Goal: Transaction & Acquisition: Purchase product/service

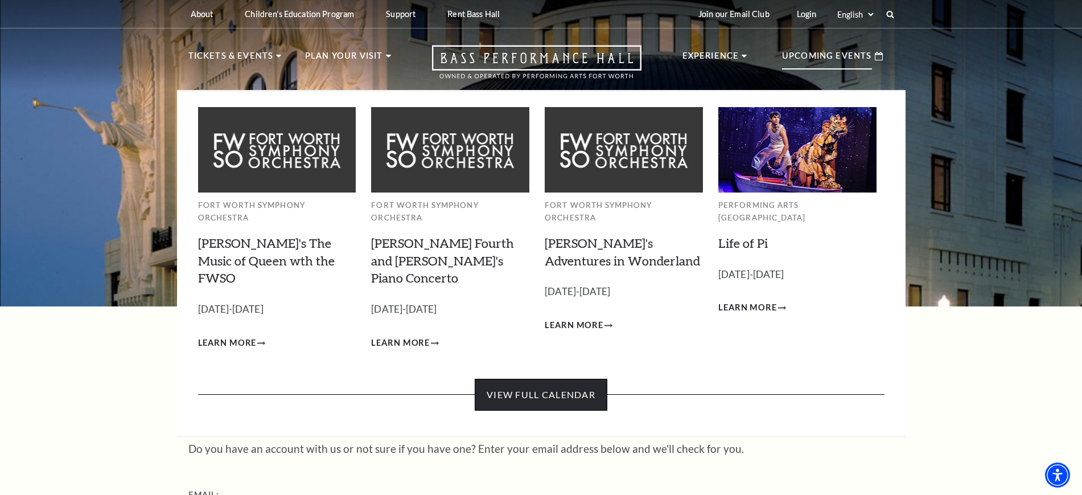
click at [553, 379] on link "View Full Calendar" at bounding box center [541, 395] width 133 height 32
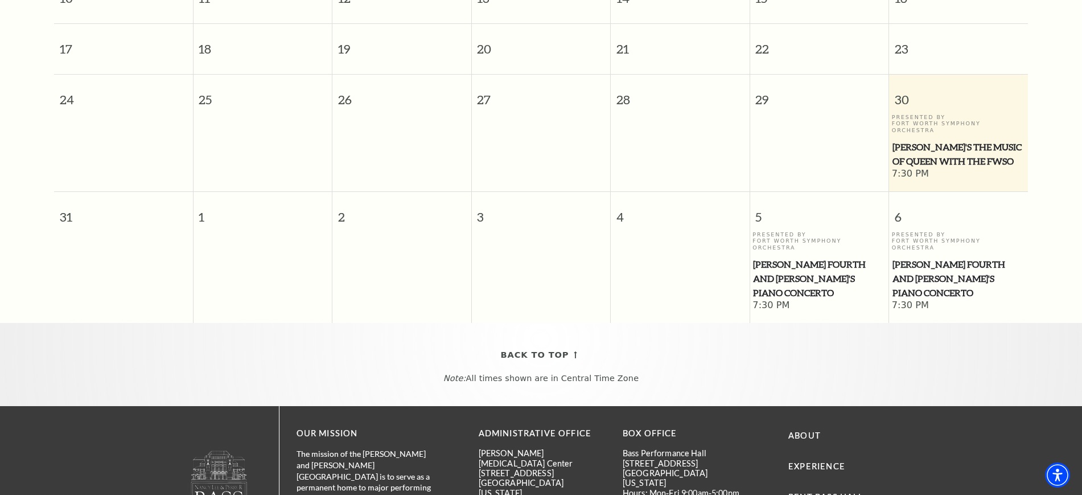
scroll to position [457, 0]
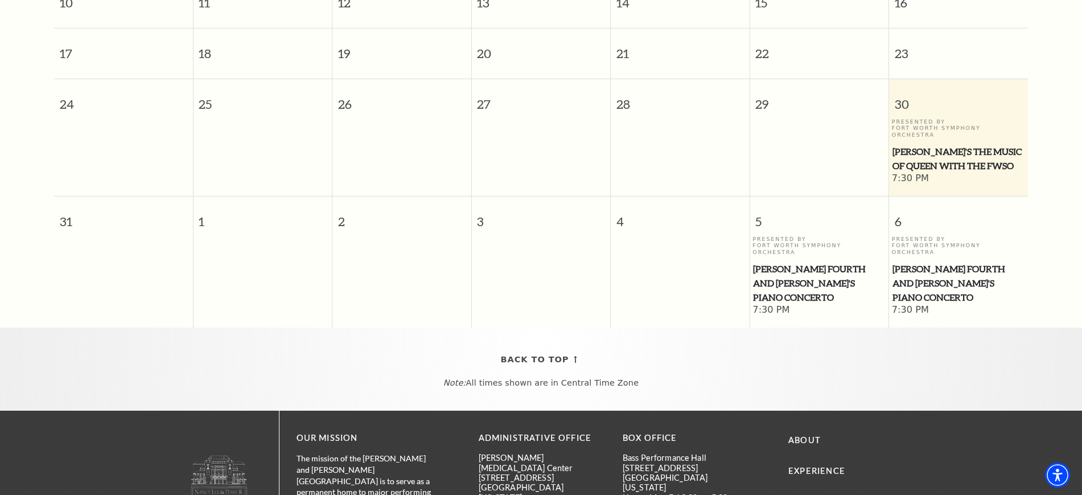
drag, startPoint x: 802, startPoint y: 238, endPoint x: 769, endPoint y: 238, distance: 32.5
click at [770, 237] on div "Presented By Fort Worth Symphony Orchestra Brahms Fourth and Grieg's Piano Conc…" at bounding box center [819, 270] width 133 height 68
click at [762, 262] on span "[PERSON_NAME] Fourth and [PERSON_NAME]'s Piano Concerto" at bounding box center [819, 283] width 132 height 42
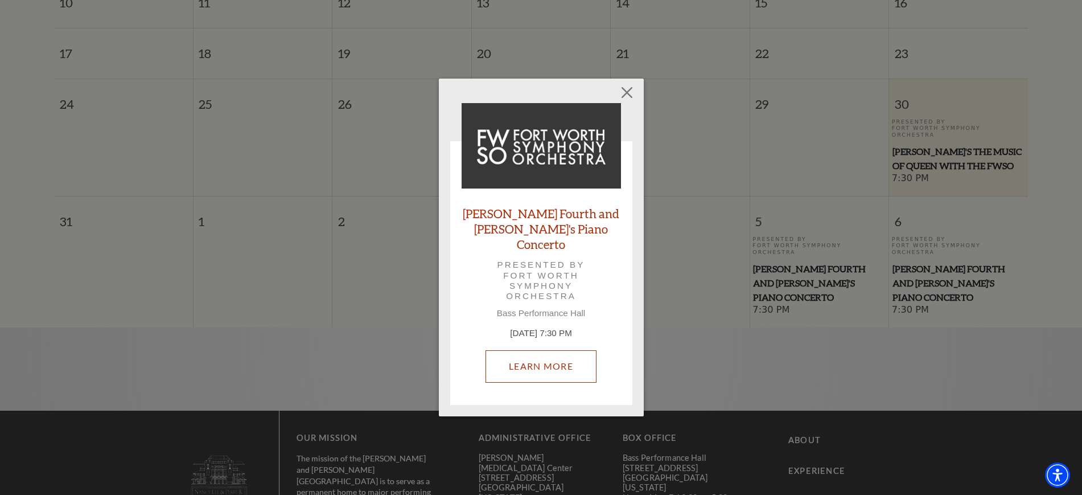
click at [540, 357] on link "Learn More" at bounding box center [541, 366] width 111 height 32
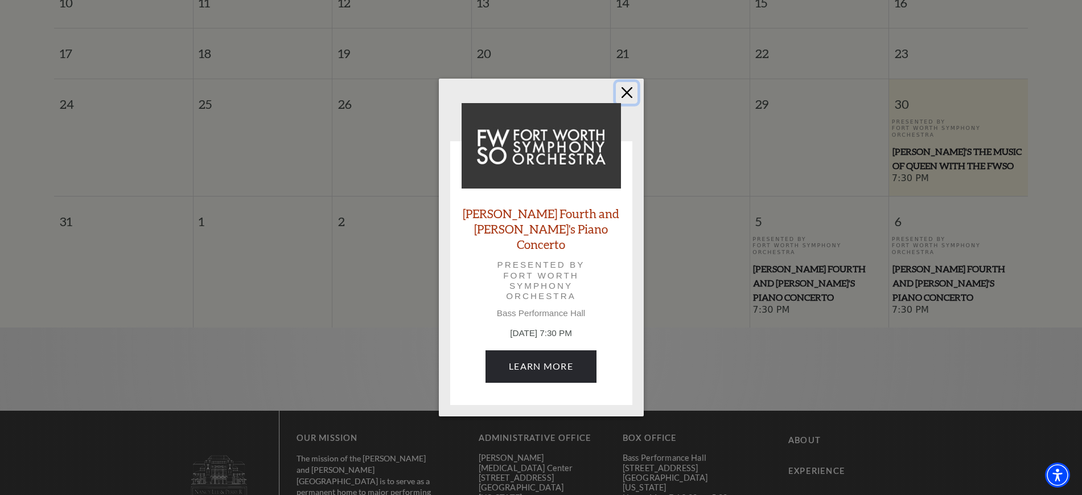
click at [636, 99] on button "Close" at bounding box center [627, 93] width 22 height 22
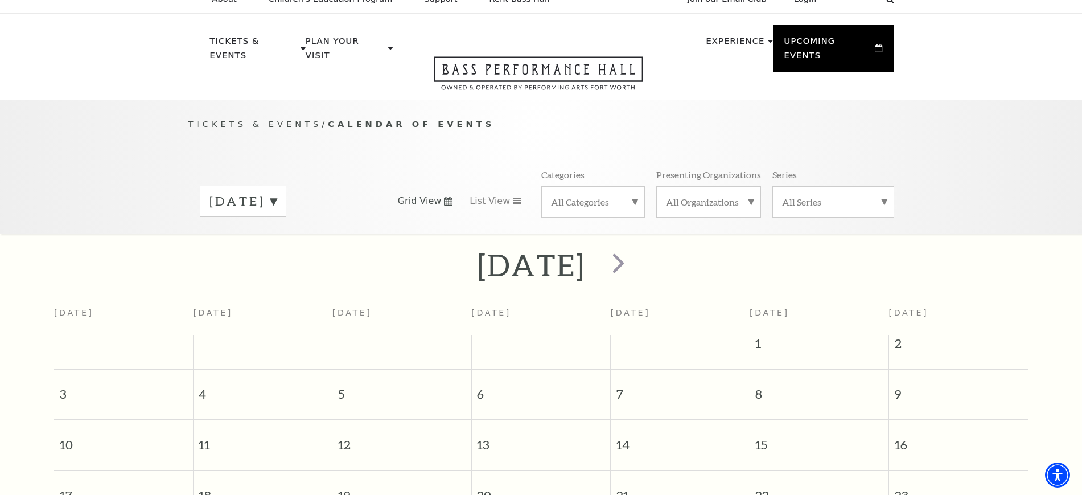
scroll to position [0, 0]
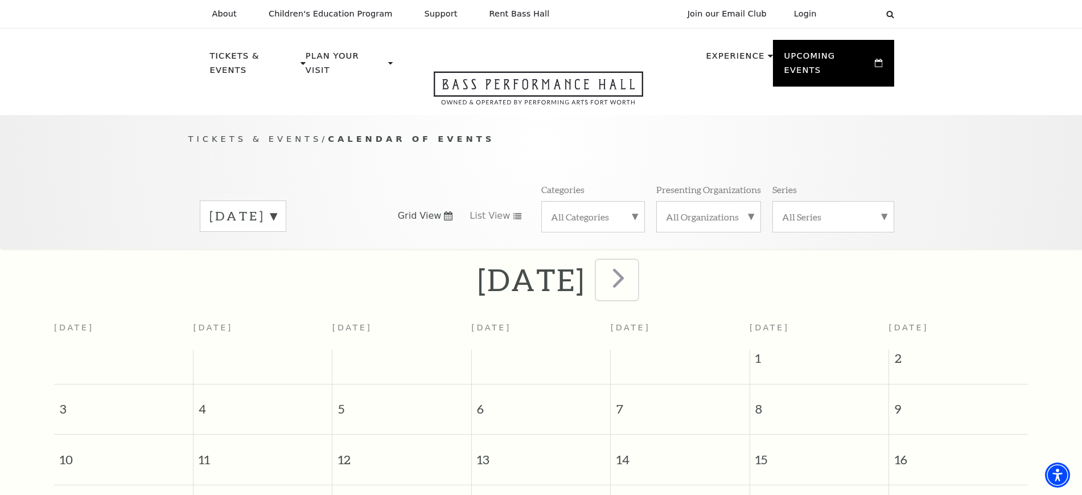
click at [635, 266] on span "next" at bounding box center [618, 277] width 32 height 32
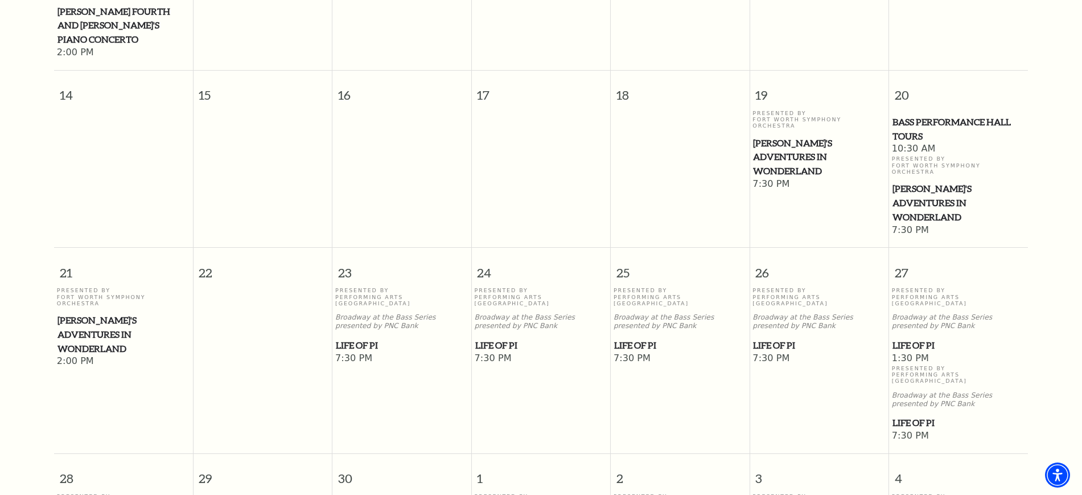
scroll to position [599, 0]
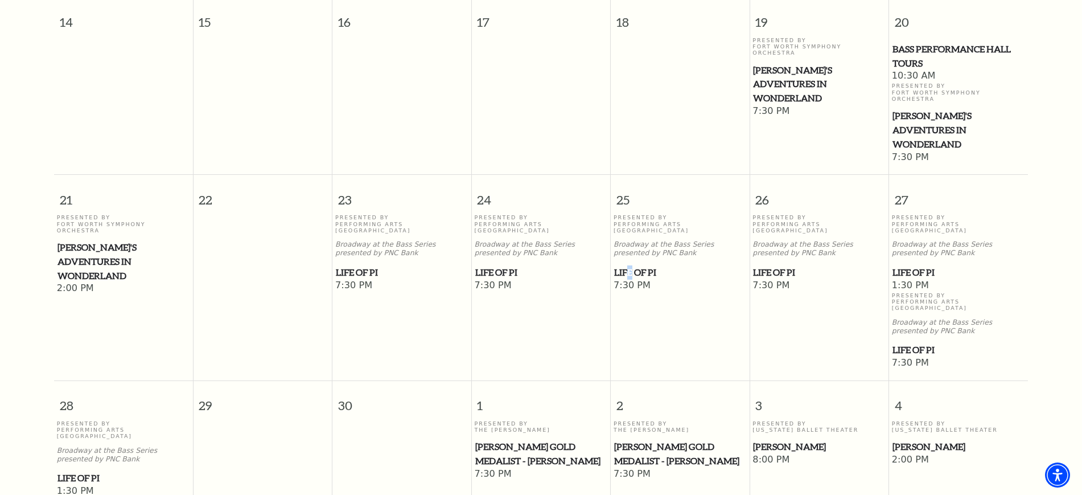
drag, startPoint x: 788, startPoint y: 195, endPoint x: 632, endPoint y: 192, distance: 156.0
click at [632, 265] on span "Life of Pi" at bounding box center [680, 272] width 132 height 14
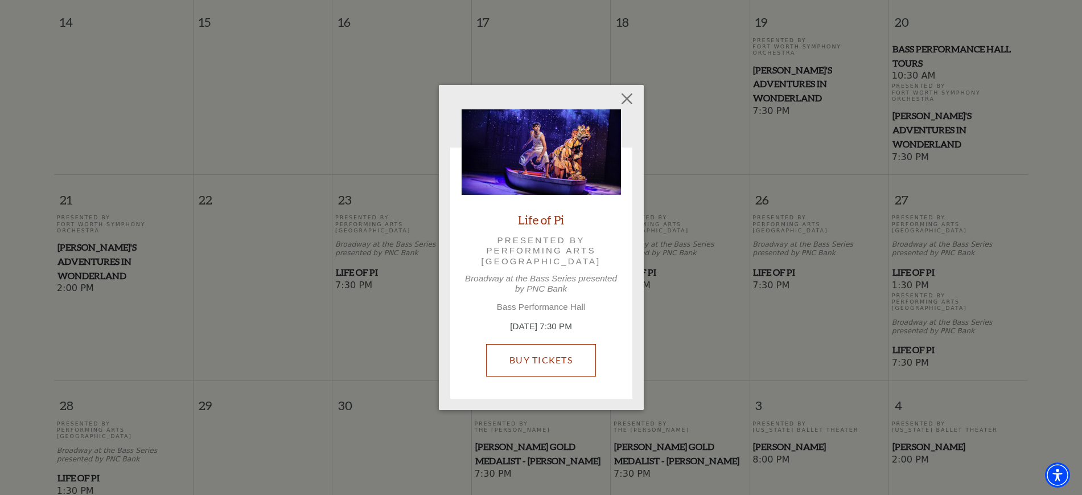
click at [552, 349] on link "Buy Tickets" at bounding box center [541, 360] width 110 height 32
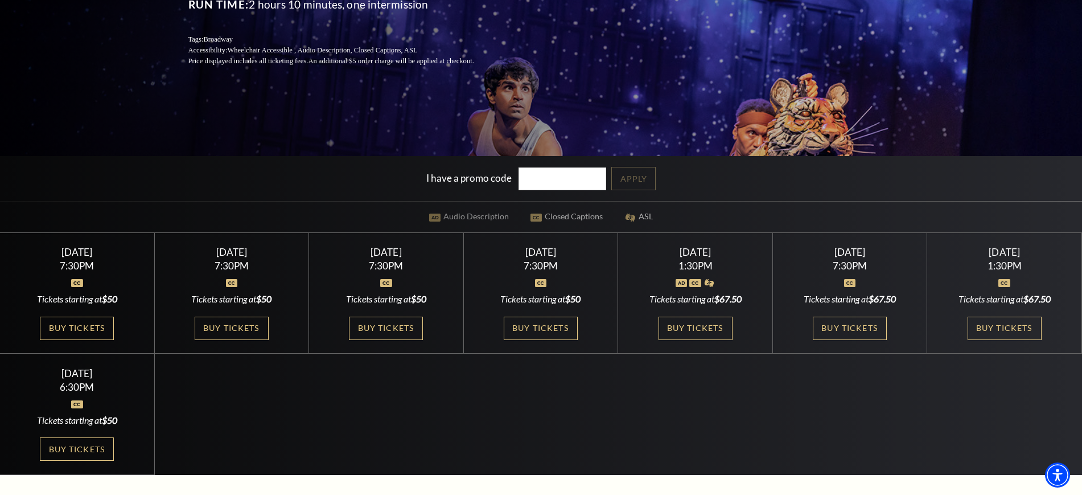
scroll to position [285, 0]
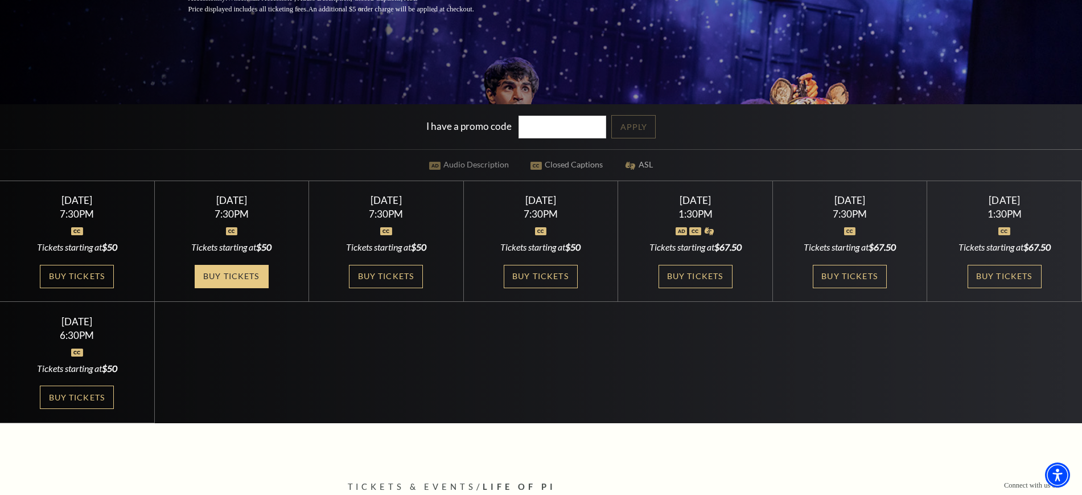
click at [235, 272] on link "Buy Tickets" at bounding box center [232, 276] width 74 height 23
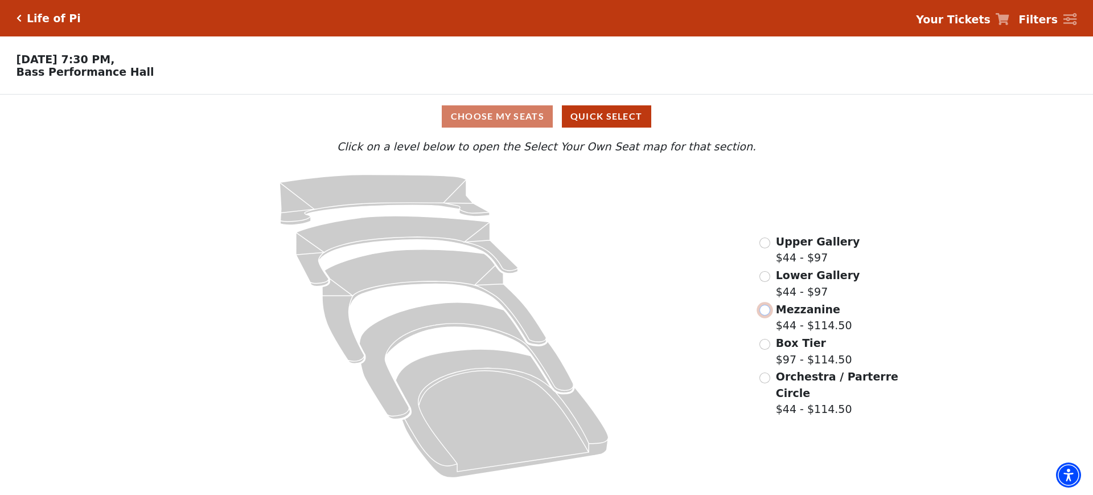
click at [761, 315] on input "Mezzanine$44 - $114.50\a" at bounding box center [764, 310] width 11 height 11
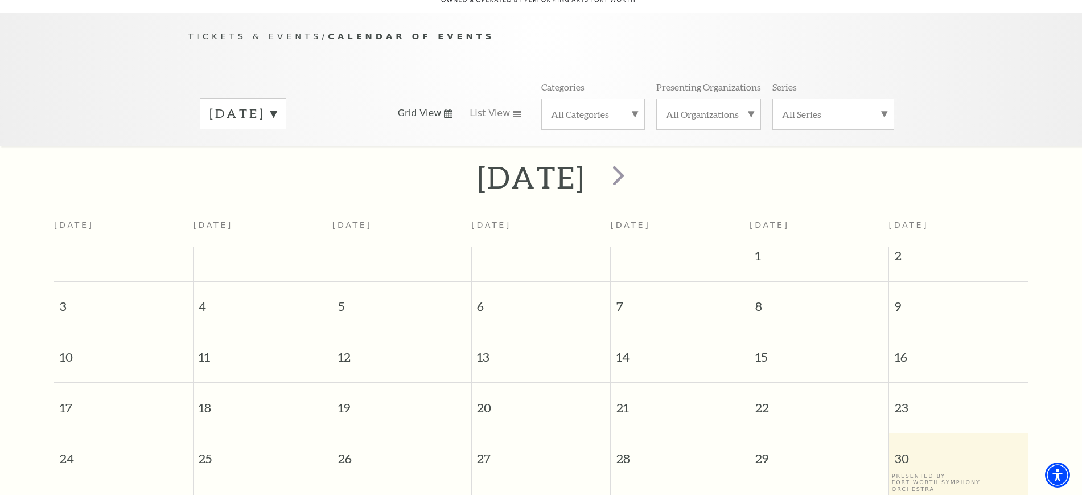
scroll to position [101, 0]
click at [277, 106] on label "August 2025" at bounding box center [243, 115] width 67 height 18
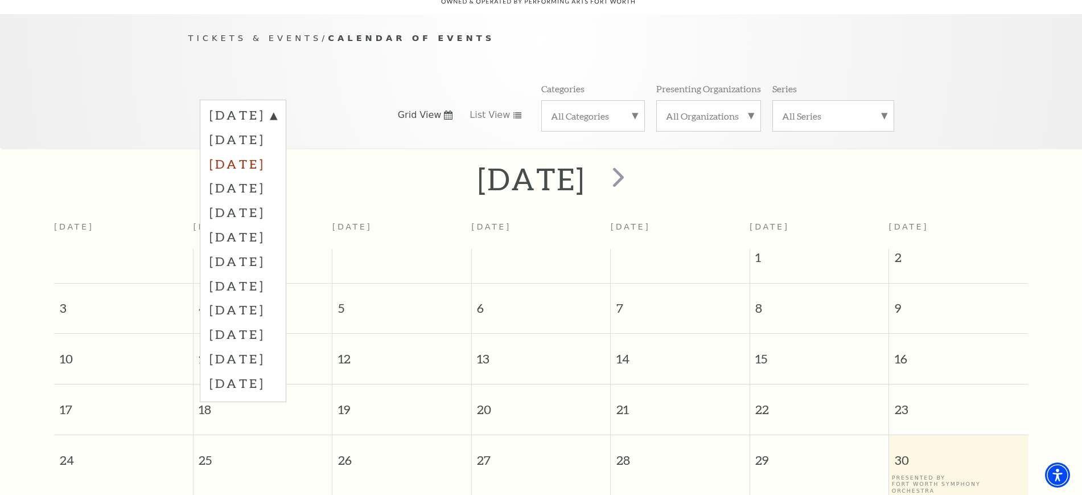
click at [267, 151] on label "October 2025" at bounding box center [243, 163] width 67 height 24
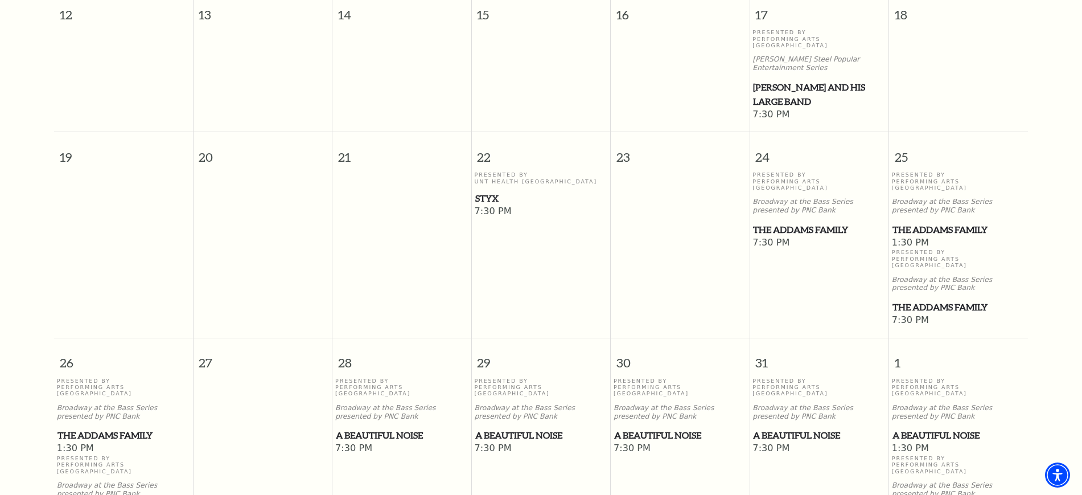
scroll to position [670, 0]
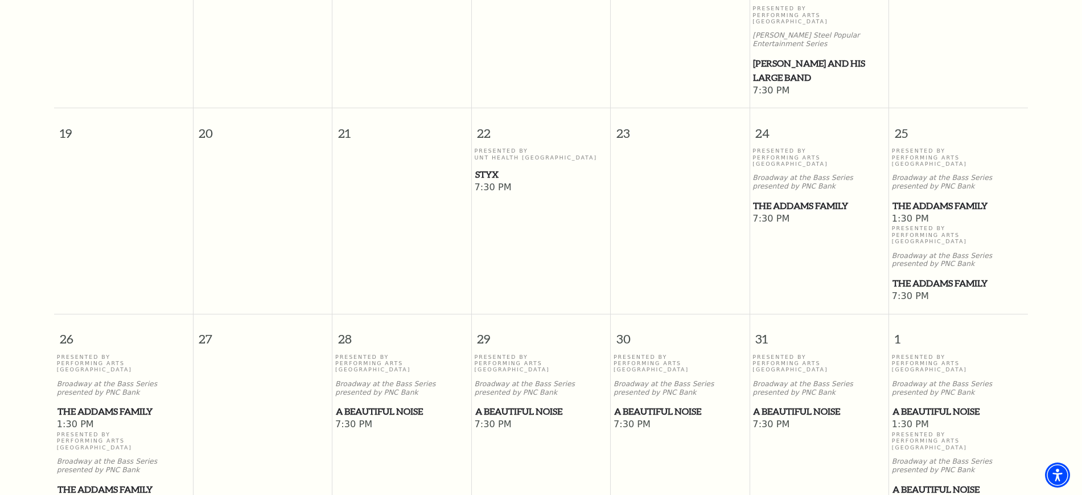
click at [933, 199] on span "The Addams Family" at bounding box center [959, 206] width 132 height 14
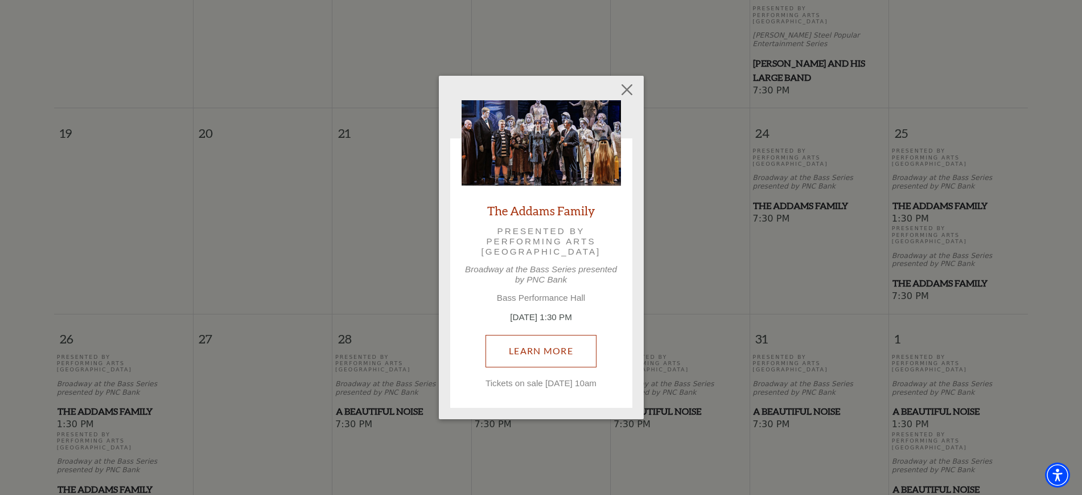
click at [519, 353] on link "Learn More" at bounding box center [541, 351] width 111 height 32
click at [624, 79] on button "Close" at bounding box center [627, 90] width 22 height 22
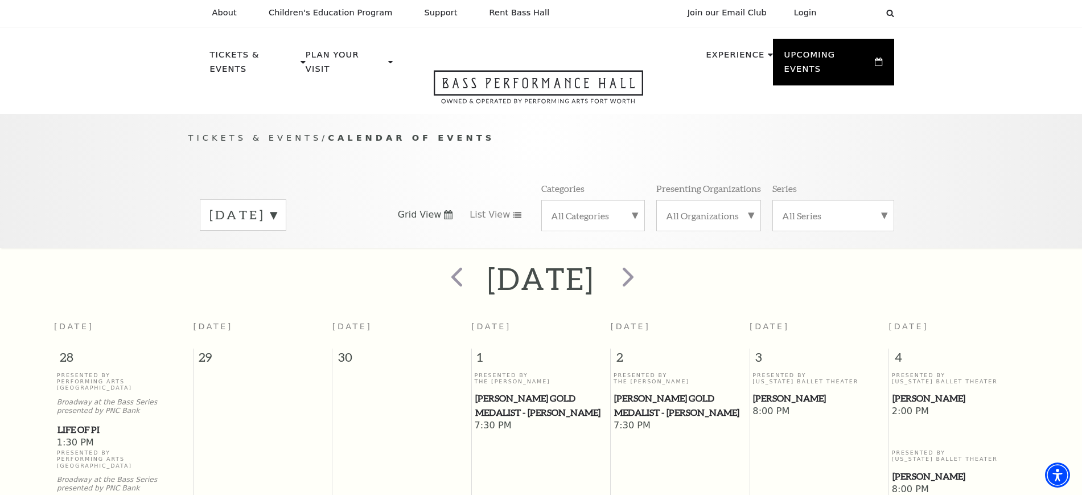
scroll to position [0, 0]
click at [644, 268] on span "next" at bounding box center [628, 277] width 32 height 32
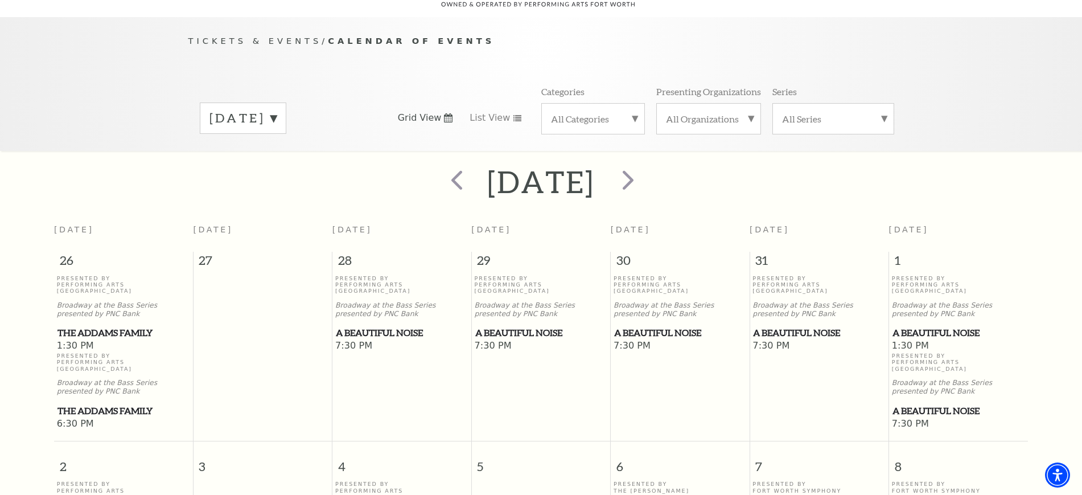
scroll to position [101, 0]
click at [644, 170] on span "next" at bounding box center [628, 177] width 32 height 32
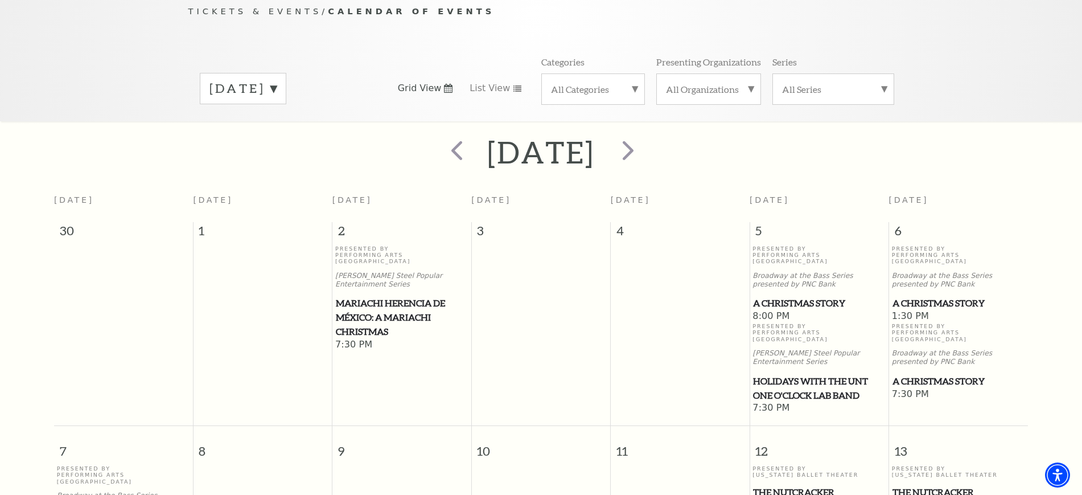
scroll to position [172, 0]
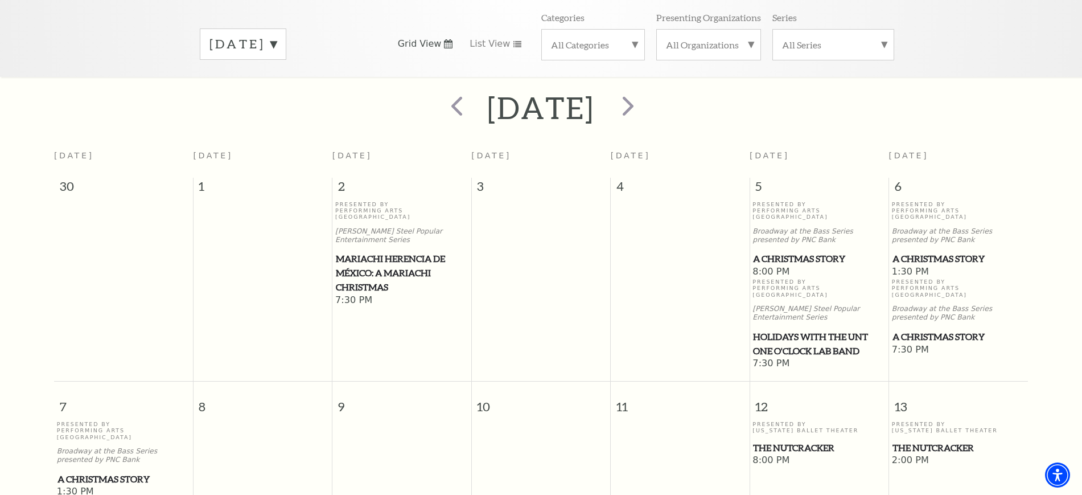
click at [804, 252] on span "A Christmas Story" at bounding box center [819, 259] width 132 height 14
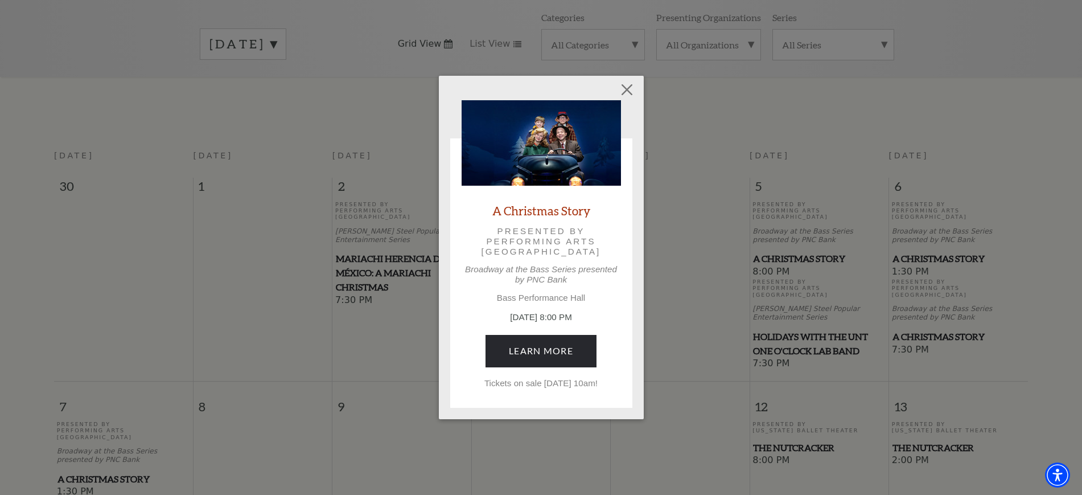
click at [514, 316] on p "December 5, 8:00 PM" at bounding box center [541, 317] width 159 height 13
click at [524, 352] on link "Learn More" at bounding box center [541, 351] width 111 height 32
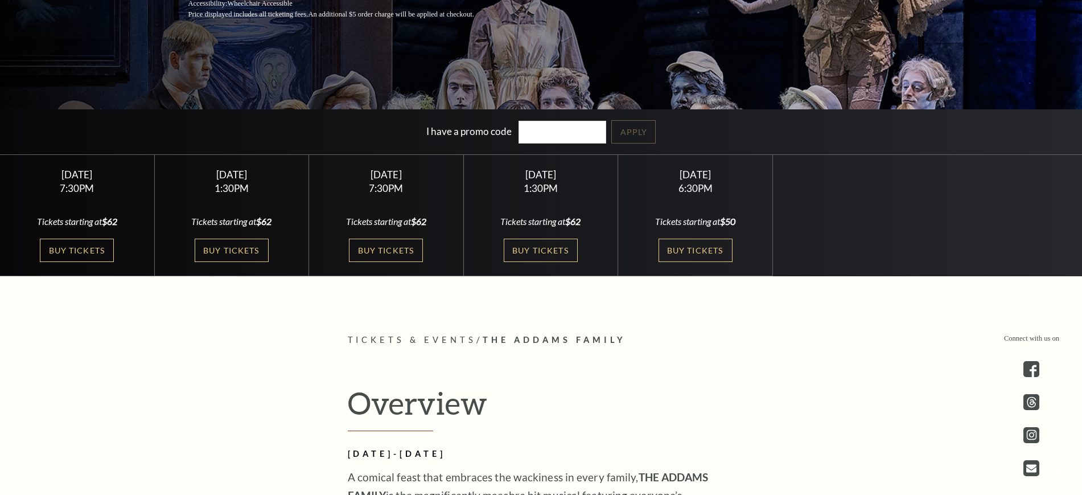
scroll to position [285, 0]
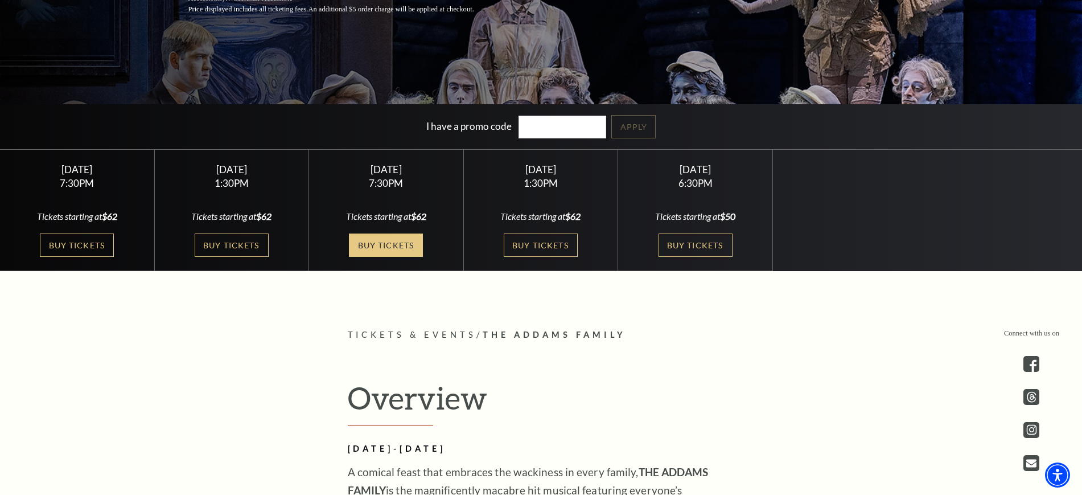
click at [394, 241] on link "Buy Tickets" at bounding box center [386, 244] width 74 height 23
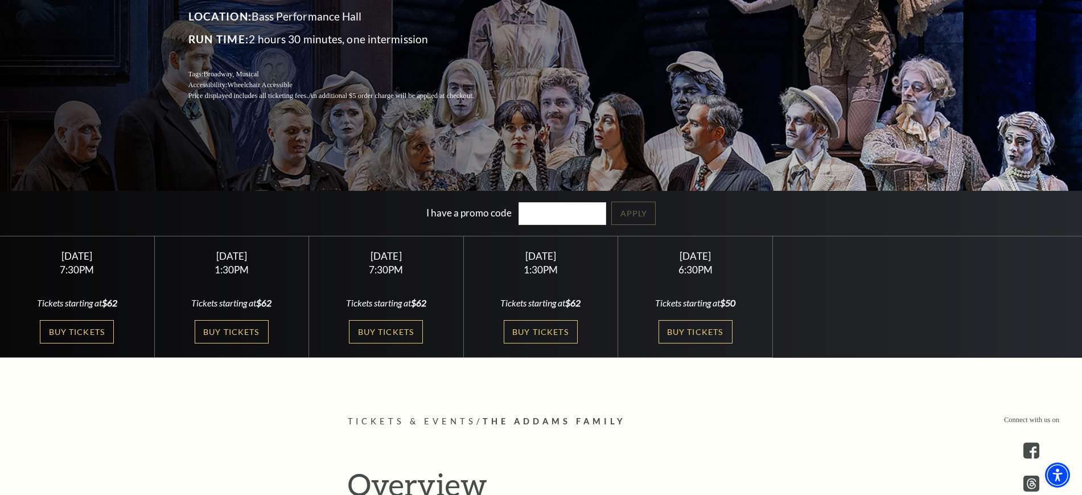
scroll to position [0, 0]
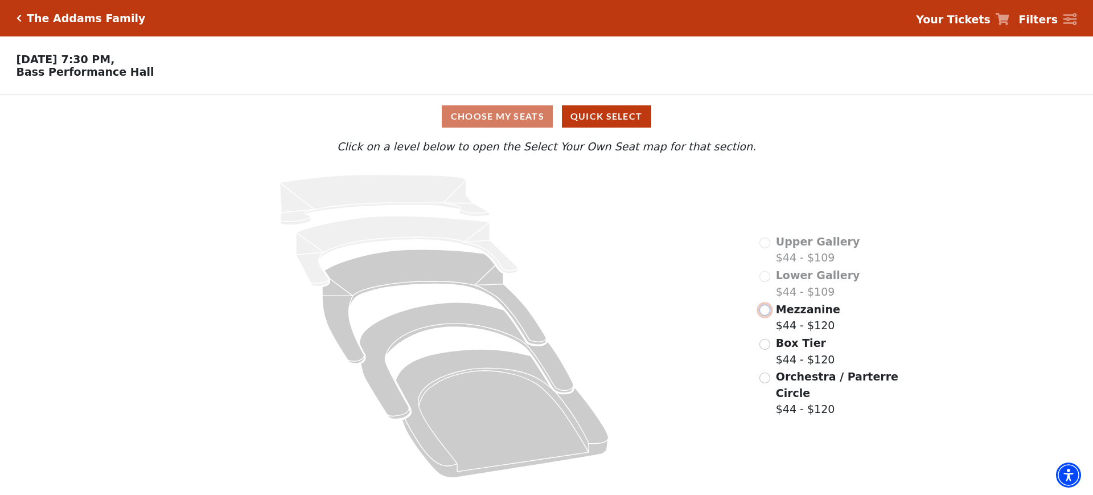
click at [760, 315] on input "Mezzanine$44 - $120\a" at bounding box center [764, 310] width 11 height 11
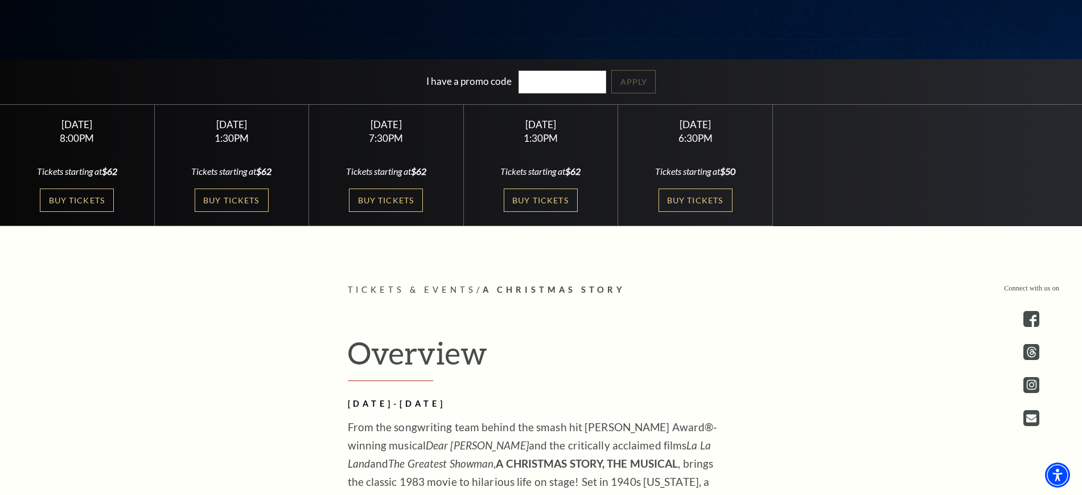
scroll to position [285, 0]
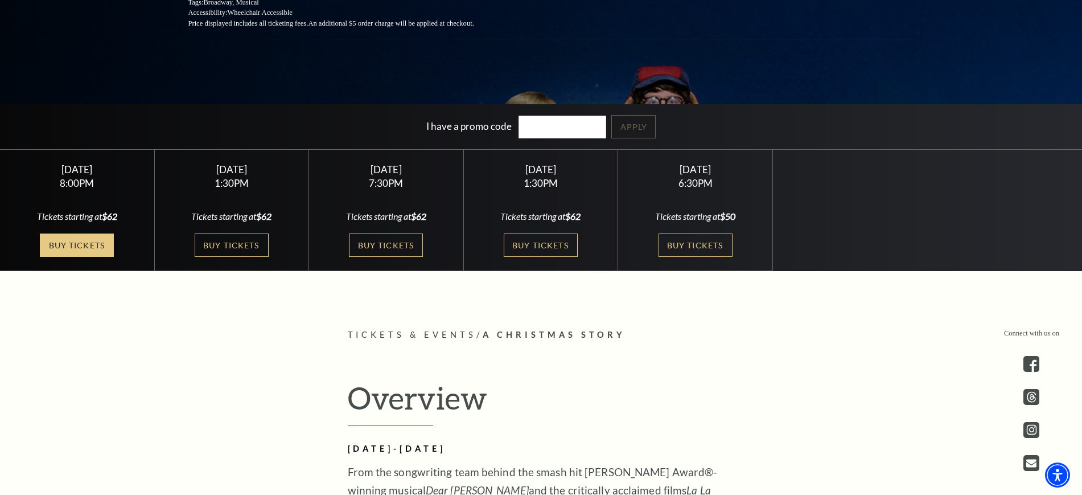
click at [44, 245] on link "Buy Tickets" at bounding box center [77, 244] width 74 height 23
click at [52, 233] on link "Buy Tickets" at bounding box center [77, 244] width 74 height 23
click at [529, 248] on link "Buy Tickets" at bounding box center [541, 244] width 74 height 23
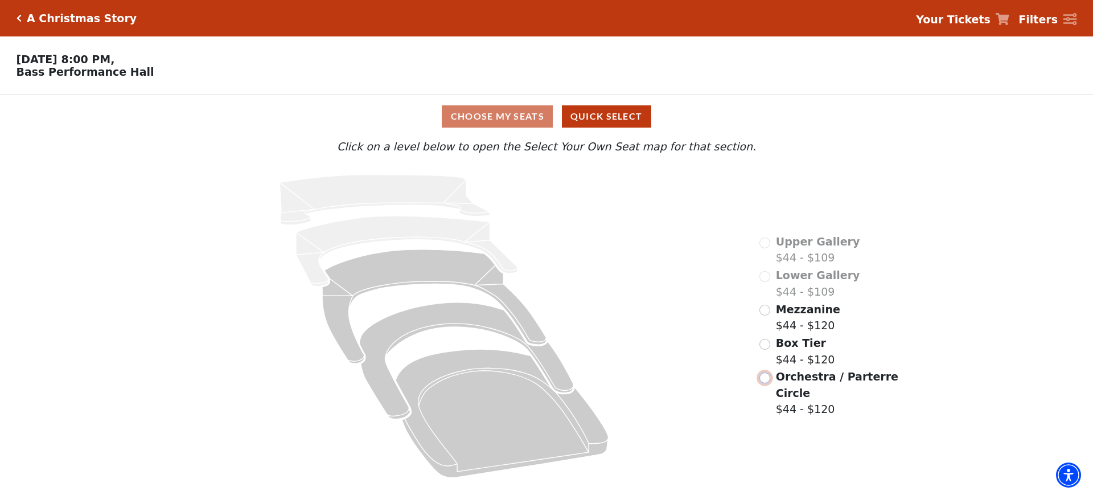
click at [766, 372] on input "Orchestra / Parterre Circle$44 - $120\a" at bounding box center [764, 377] width 11 height 11
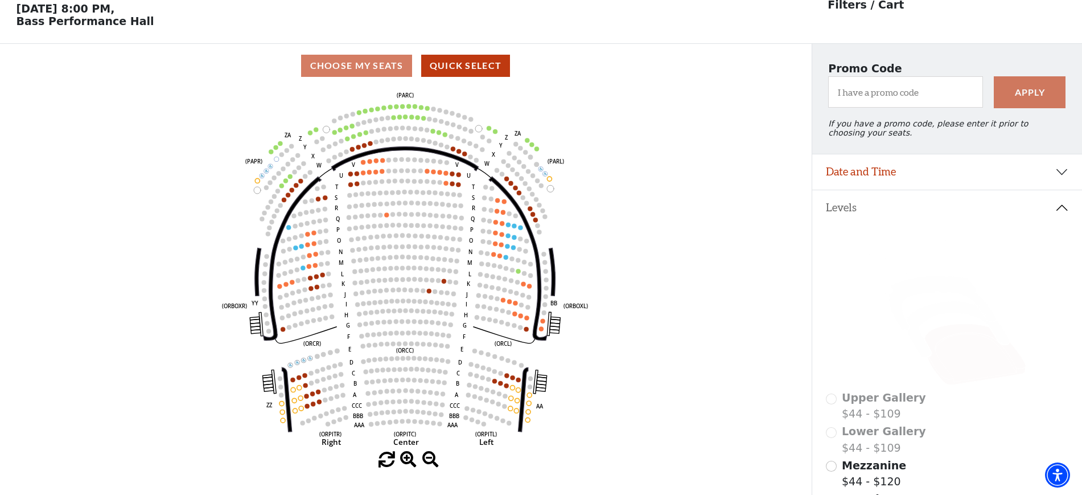
scroll to position [53, 0]
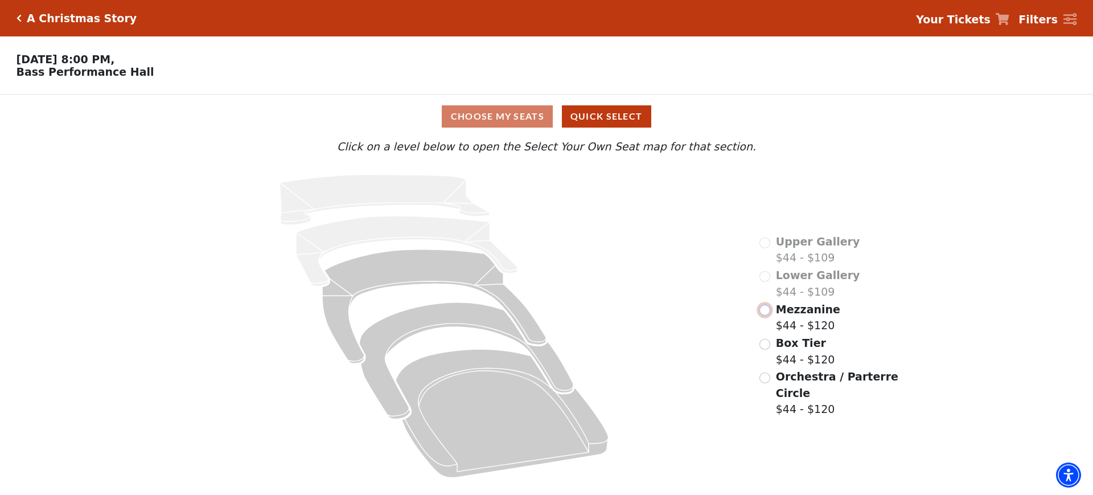
click at [761, 315] on input "Mezzanine$44 - $120\a" at bounding box center [764, 310] width 11 height 11
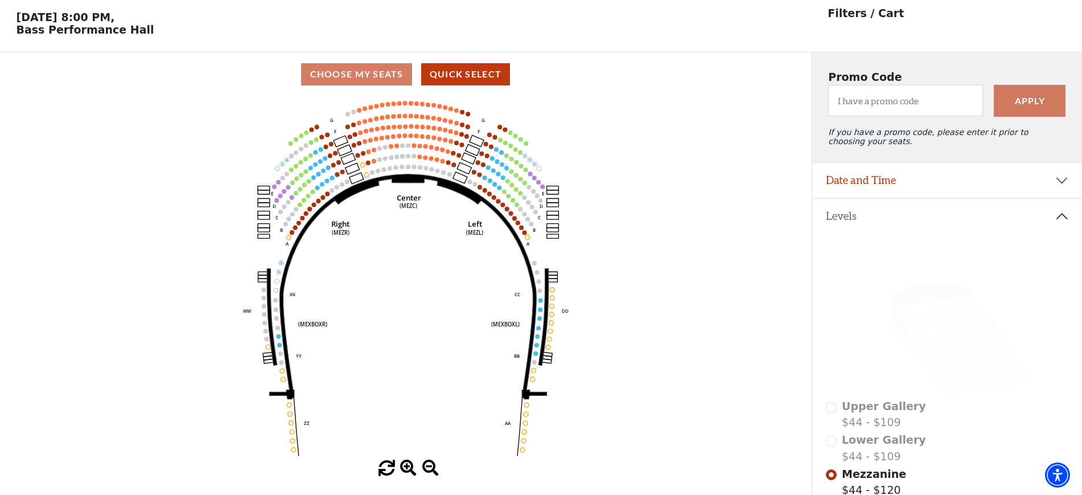
scroll to position [53, 0]
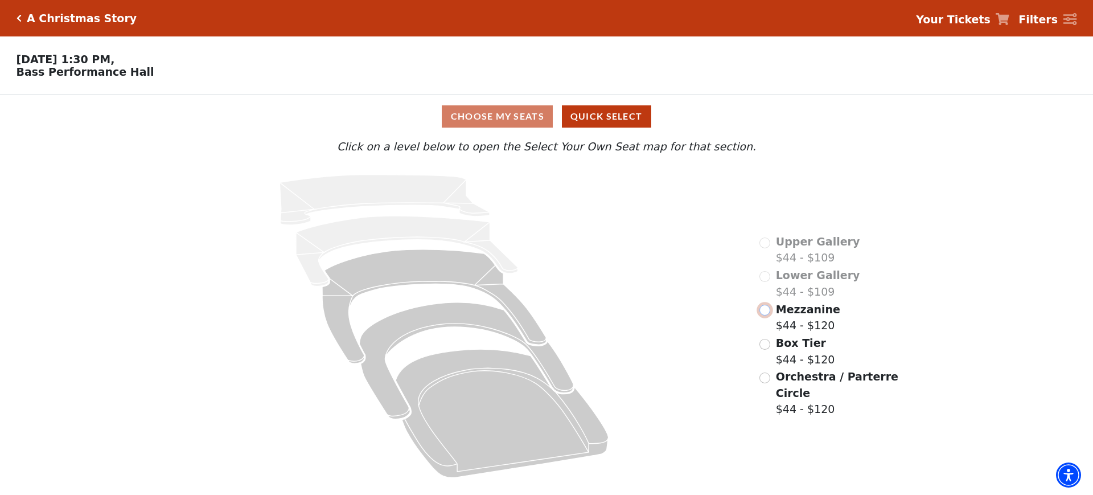
click at [765, 315] on input "Mezzanine$44 - $120\a" at bounding box center [764, 310] width 11 height 11
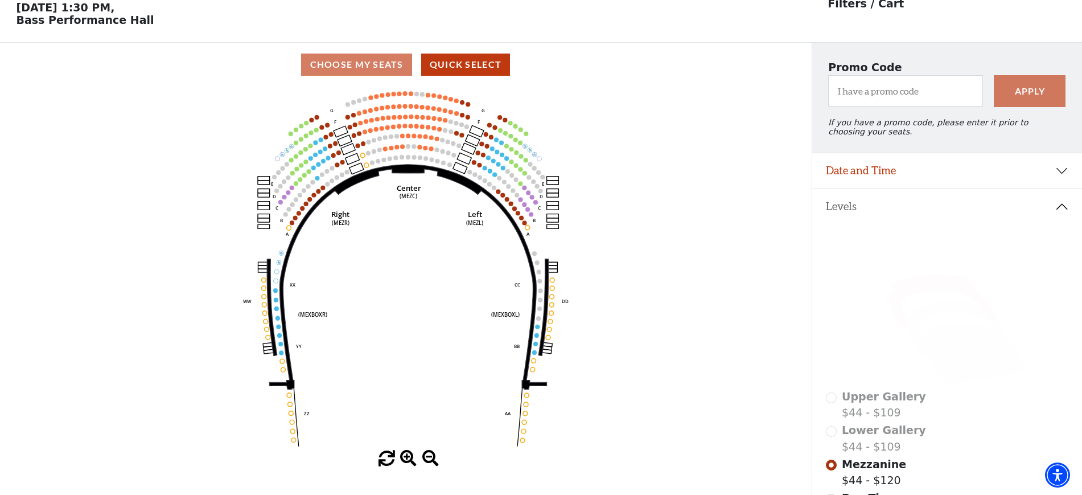
scroll to position [53, 0]
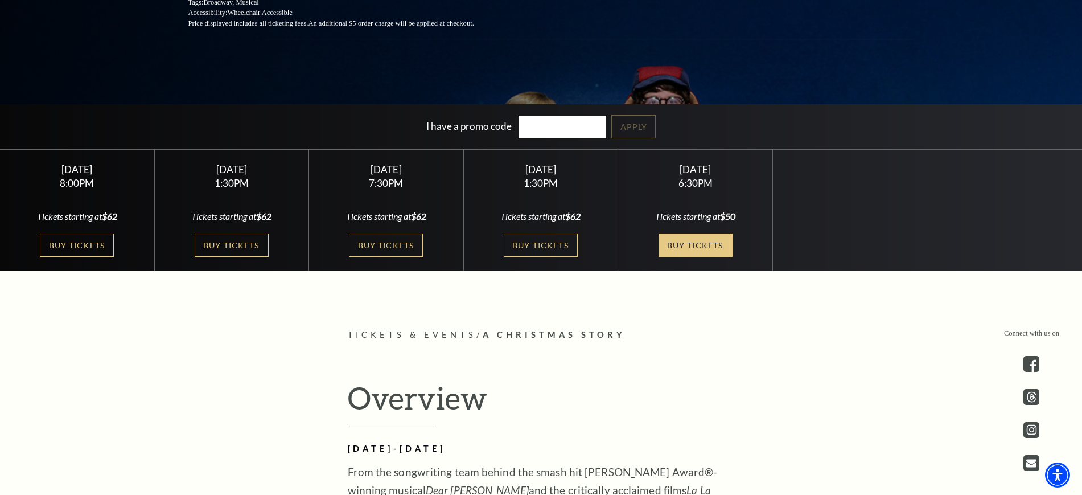
click at [703, 247] on link "Buy Tickets" at bounding box center [696, 244] width 74 height 23
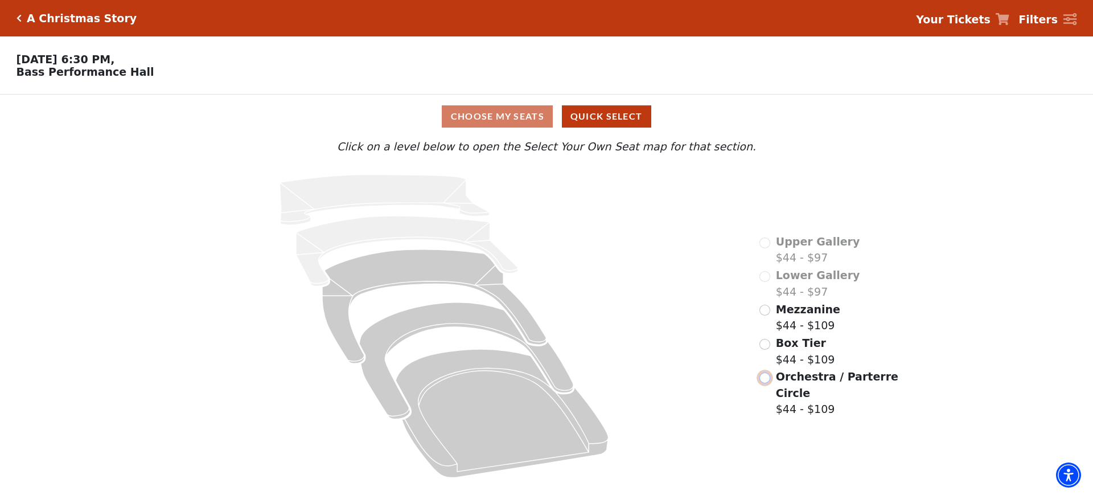
click at [764, 372] on input "Orchestra / Parterre Circle$44 - $109\a" at bounding box center [764, 377] width 11 height 11
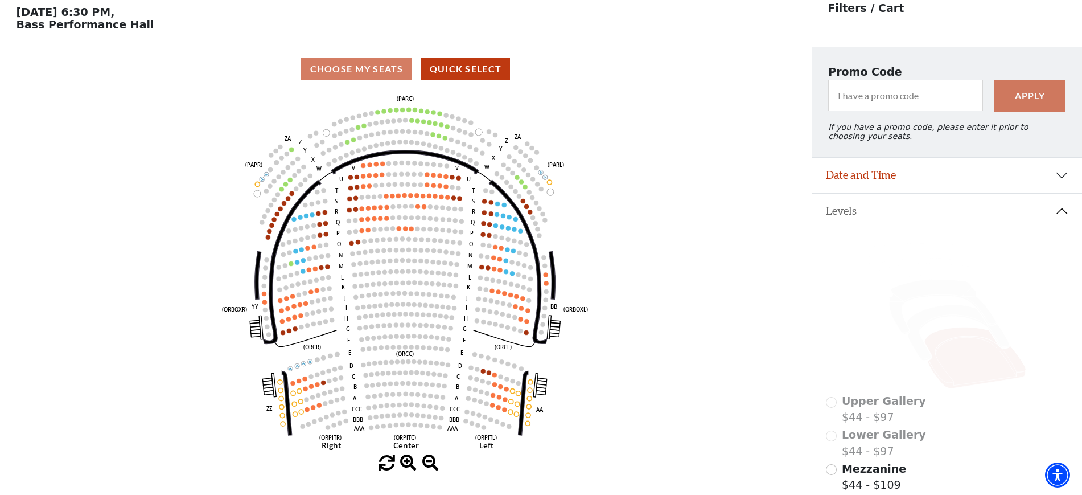
scroll to position [53, 0]
